Goal: Navigation & Orientation: Find specific page/section

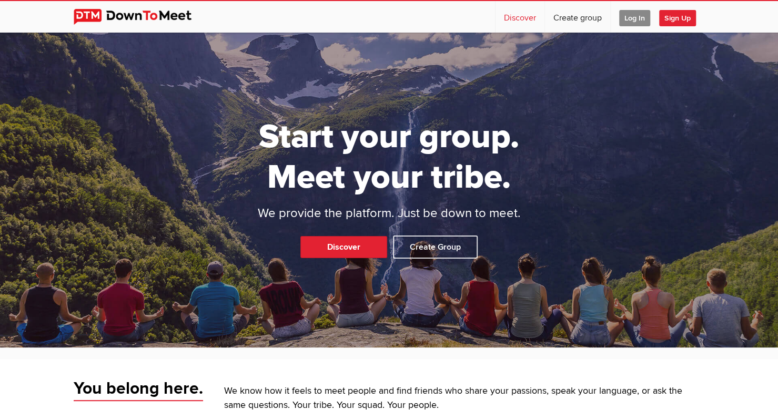
click at [517, 18] on link "Discover" at bounding box center [519, 17] width 49 height 32
select select "null"
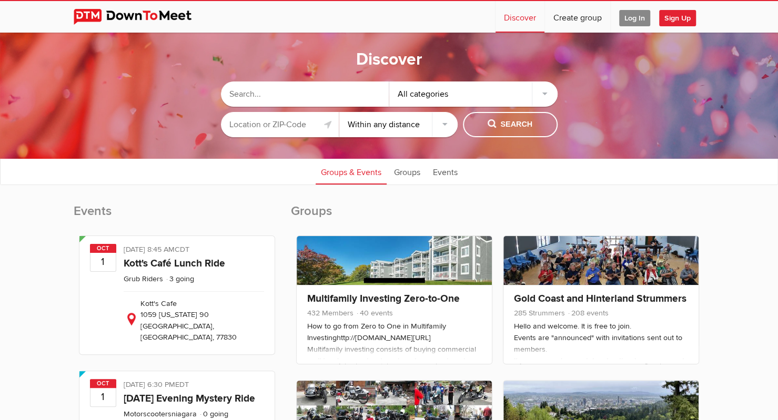
click at [303, 127] on input "text" at bounding box center [280, 124] width 118 height 25
paste input "13409"
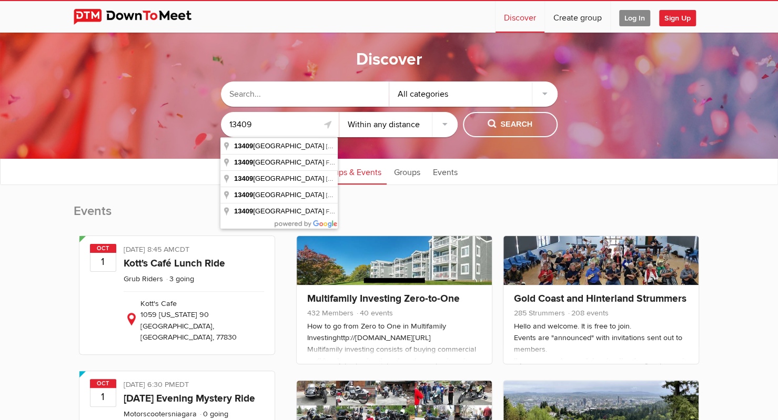
type input "13409"
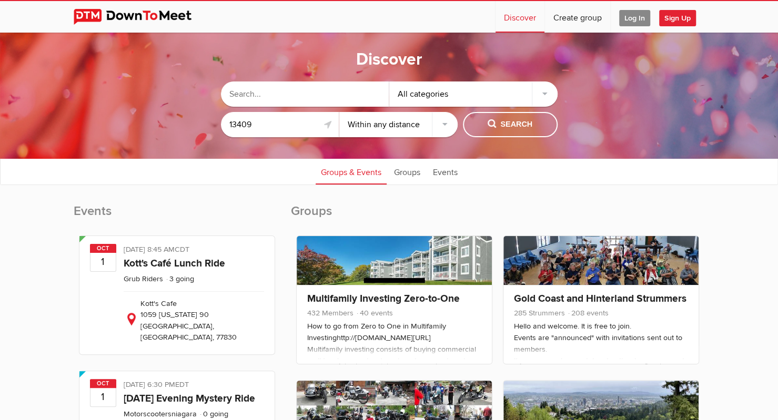
click at [378, 151] on div "Discover All categories 13409 Within 10 miles Within 25 miles Within 50 miles W…" at bounding box center [389, 96] width 778 height 126
click at [510, 129] on span "Search" at bounding box center [510, 125] width 45 height 12
click at [449, 120] on select "Within 10 miles Within 25 miles Within 50 miles Within 100 miles Within any dis…" at bounding box center [398, 124] width 118 height 25
select select "10"
click at [339, 112] on select "Within 10 miles Within 25 miles Within 50 miles Within 100 miles Within any dis…" at bounding box center [398, 124] width 118 height 25
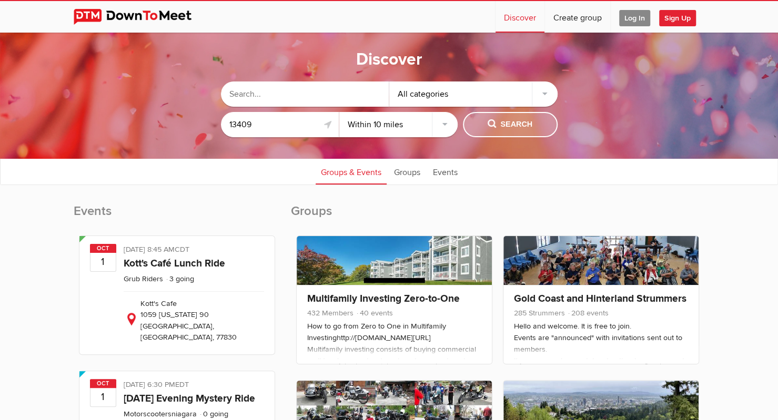
click at [499, 130] on span "Search" at bounding box center [510, 125] width 45 height 12
click at [429, 90] on div "All categories" at bounding box center [473, 94] width 168 height 25
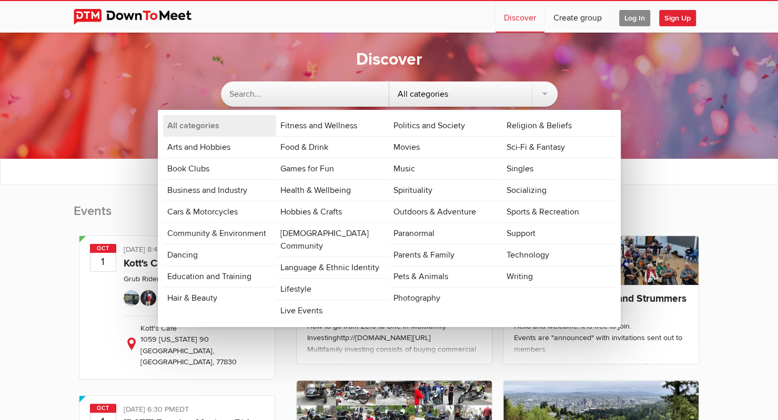
click at [611, 68] on div "Discover All categories All categories Arts and Hobbies Book Clubs Business and…" at bounding box center [389, 96] width 778 height 126
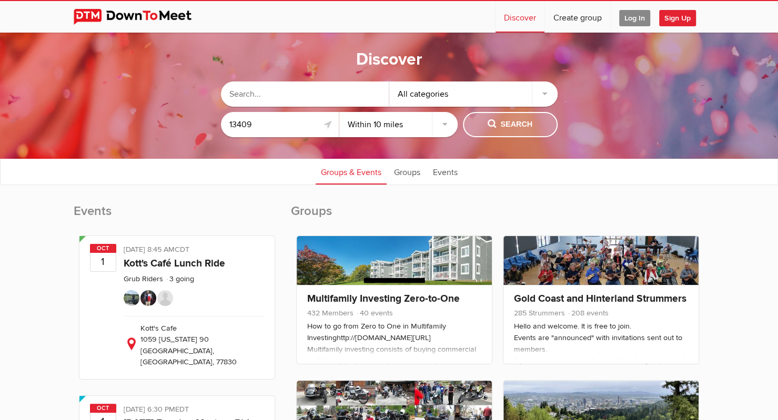
click at [516, 121] on span "Search" at bounding box center [510, 125] width 45 height 12
click at [519, 119] on span "Search" at bounding box center [510, 125] width 45 height 12
click at [276, 125] on input "13409" at bounding box center [280, 124] width 118 height 25
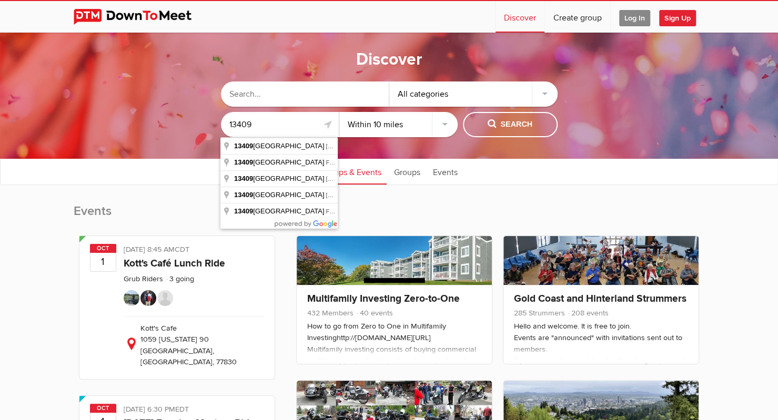
click at [276, 125] on input "13409" at bounding box center [280, 124] width 118 height 25
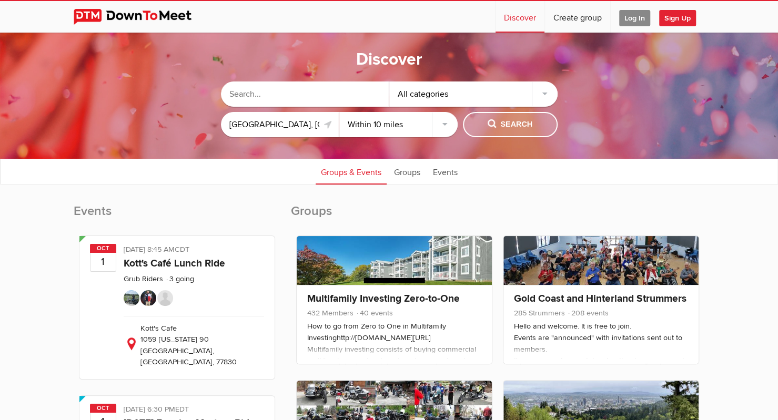
click at [495, 121] on span "Search" at bounding box center [510, 125] width 45 height 12
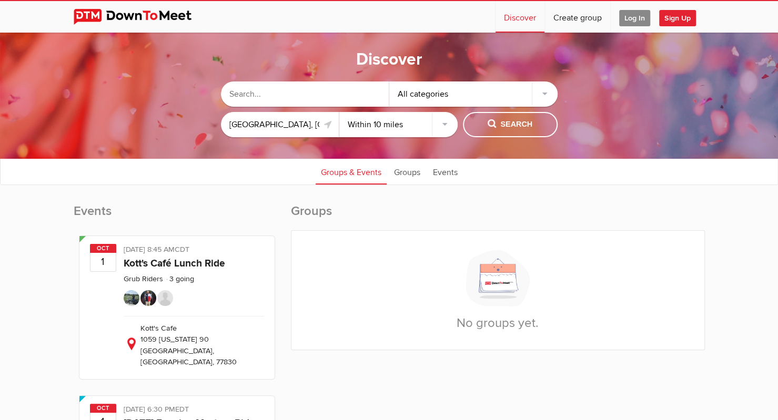
click at [313, 127] on input "[GEOGRAPHIC_DATA], [GEOGRAPHIC_DATA], [GEOGRAPHIC_DATA]" at bounding box center [280, 124] width 118 height 25
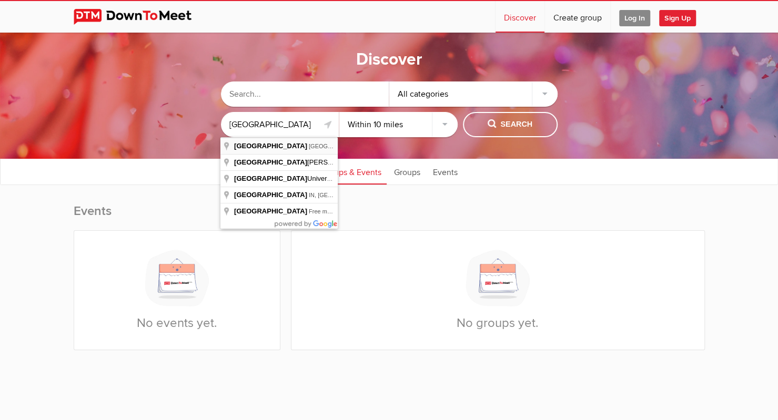
type input "[GEOGRAPHIC_DATA], [GEOGRAPHIC_DATA], [GEOGRAPHIC_DATA]"
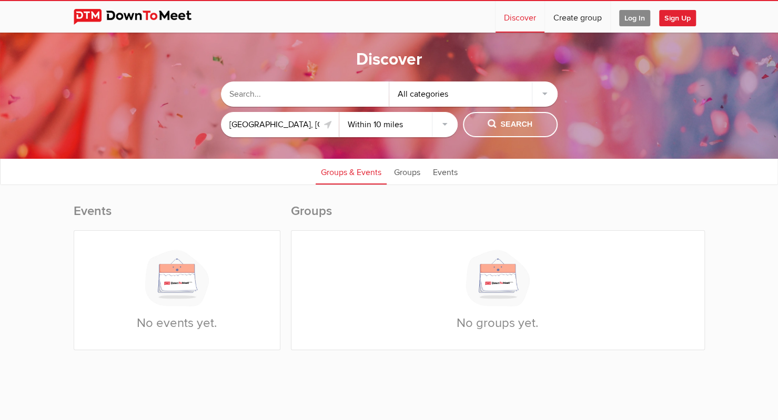
click at [496, 123] on span "Search" at bounding box center [510, 125] width 45 height 12
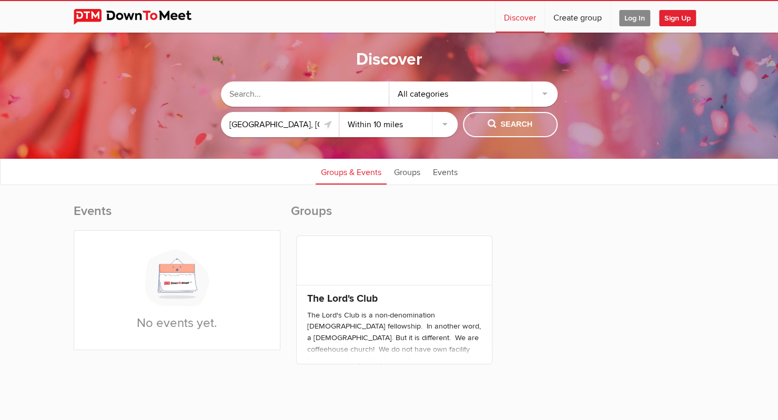
click at [513, 126] on span "Search" at bounding box center [510, 125] width 45 height 12
